Goal: Find specific page/section: Find specific page/section

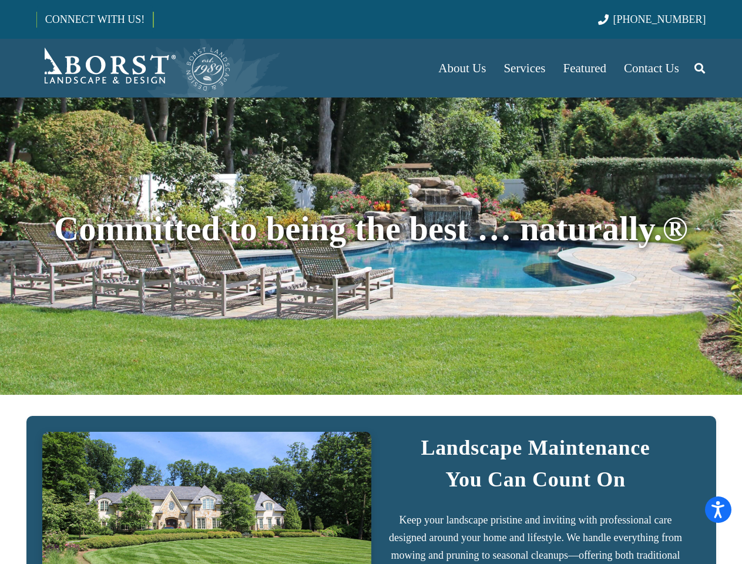
click at [371, 282] on div "Committed to being the best … naturally.®" at bounding box center [371, 246] width 670 height 213
click at [700, 68] on icon "Search" at bounding box center [699, 67] width 11 height 29
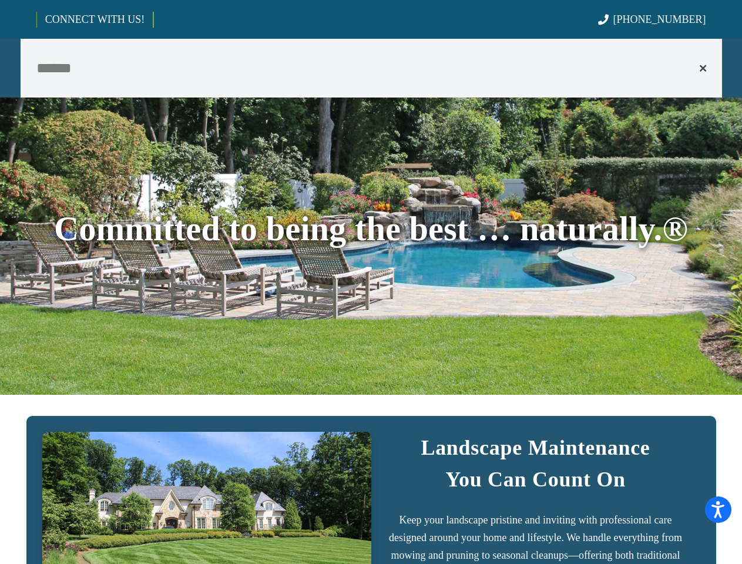
click at [710, 58] on button "Close" at bounding box center [711, 68] width 22 height 21
